Goal: Information Seeking & Learning: Learn about a topic

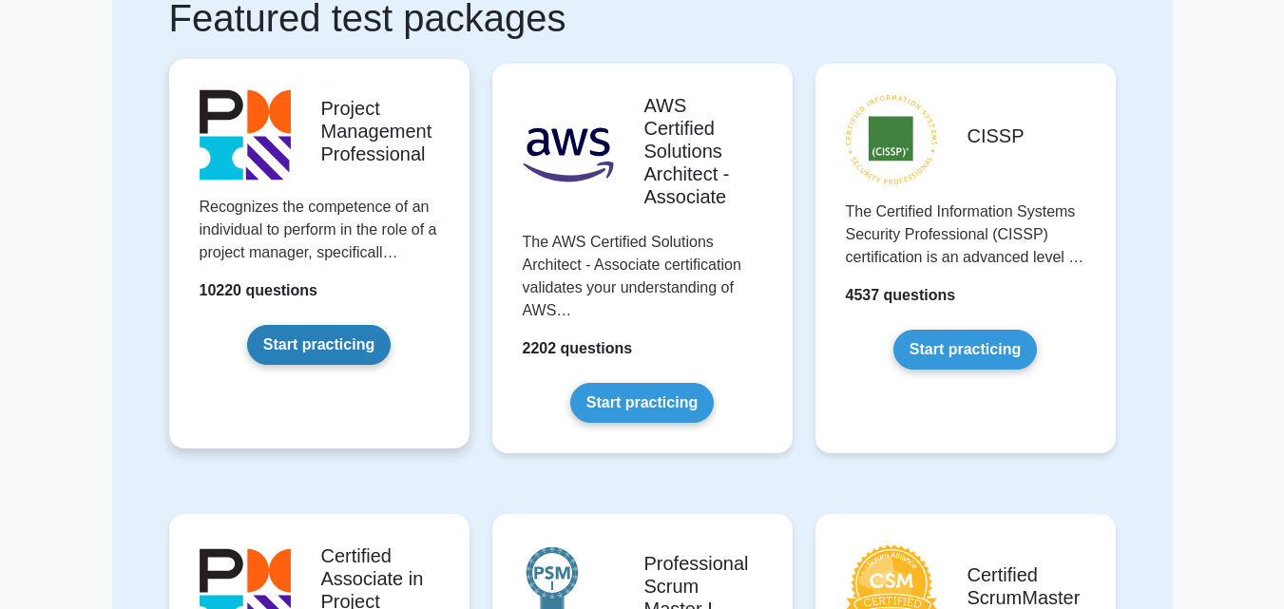
scroll to position [285, 0]
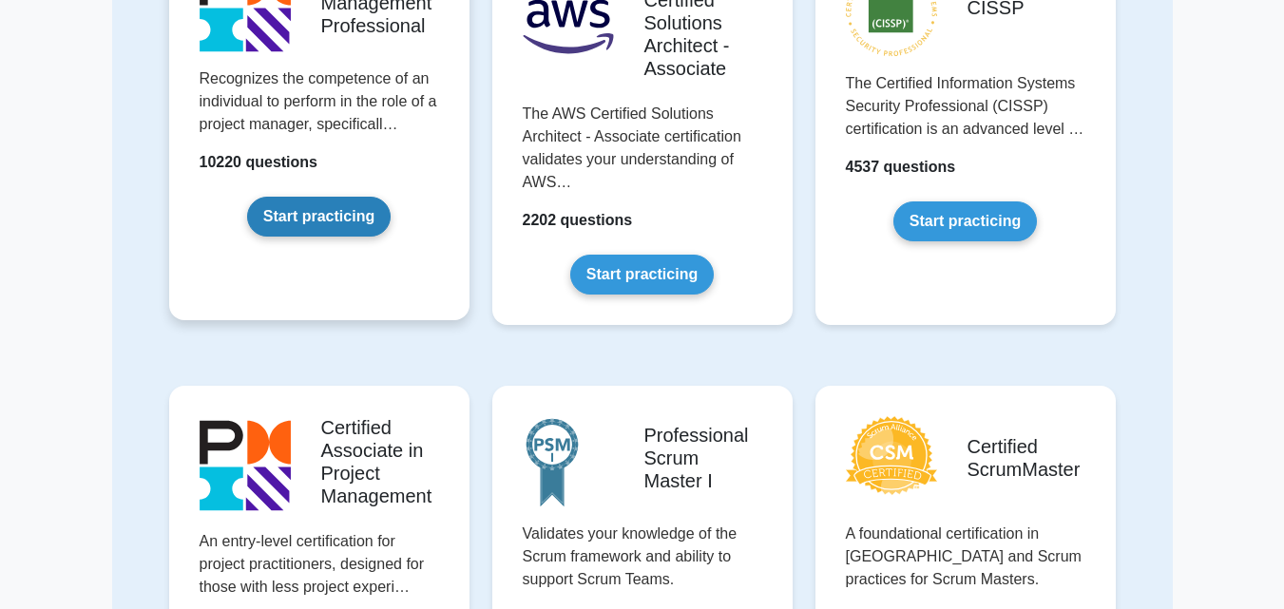
click at [331, 222] on link "Start practicing" at bounding box center [319, 217] width 144 height 40
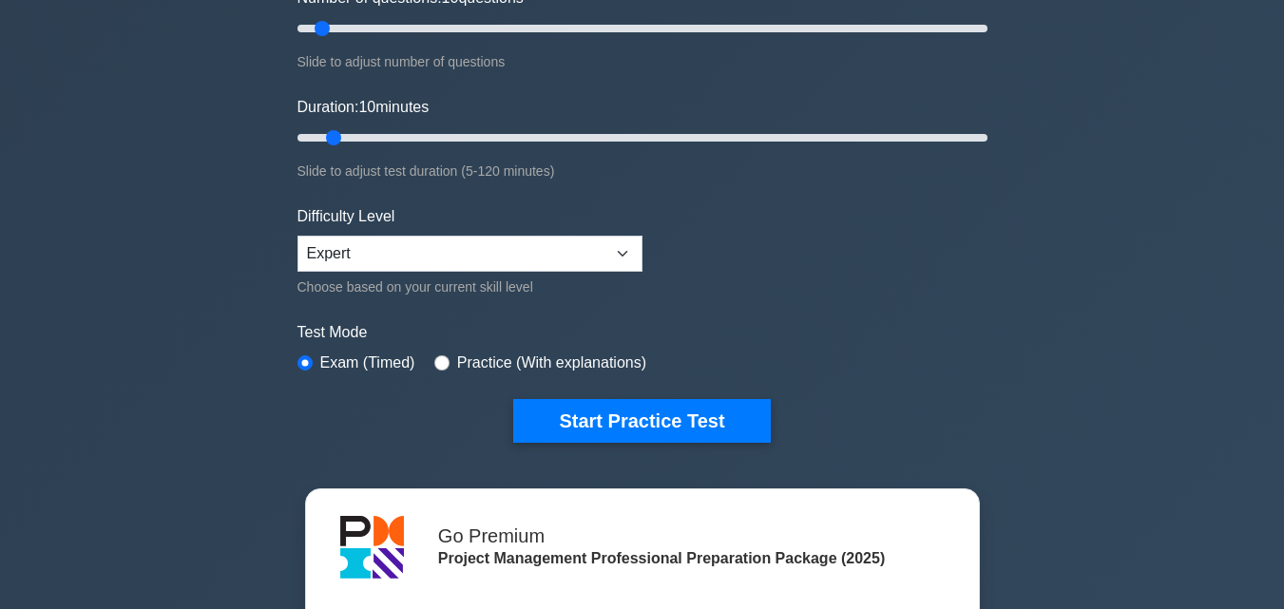
scroll to position [285, 0]
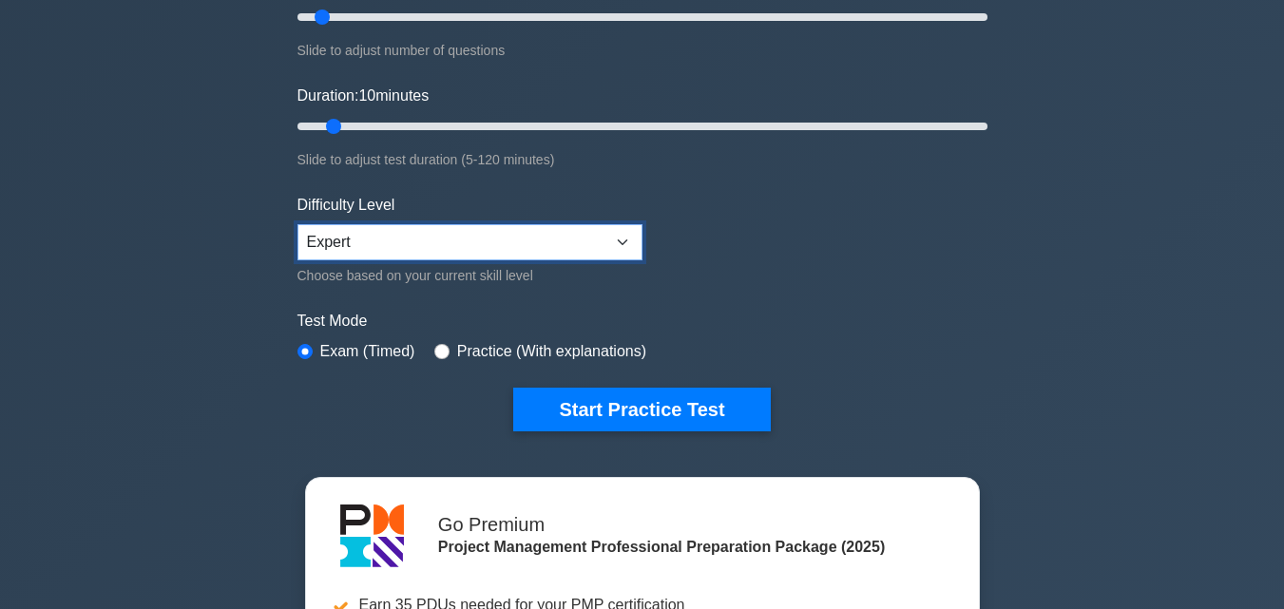
click at [625, 247] on select "Beginner Intermediate Expert" at bounding box center [469, 242] width 345 height 36
click at [782, 215] on form "Topics Scope Management Time Management Cost Management Quality Management Risk…" at bounding box center [642, 137] width 690 height 587
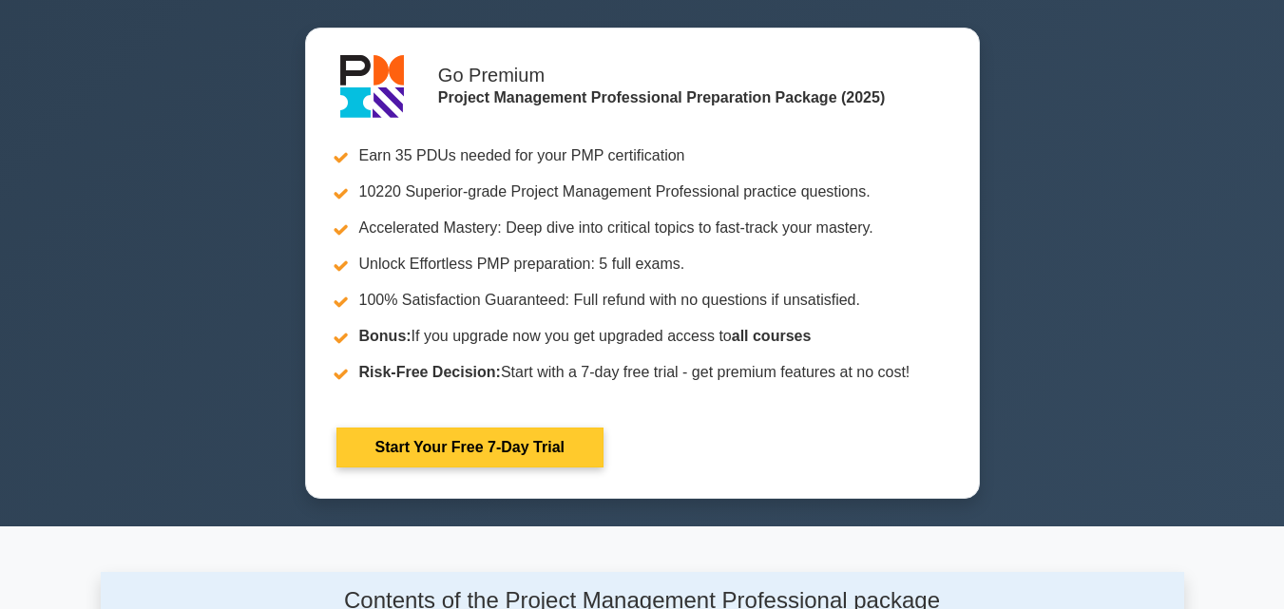
scroll to position [760, 0]
